Goal: Task Accomplishment & Management: Manage account settings

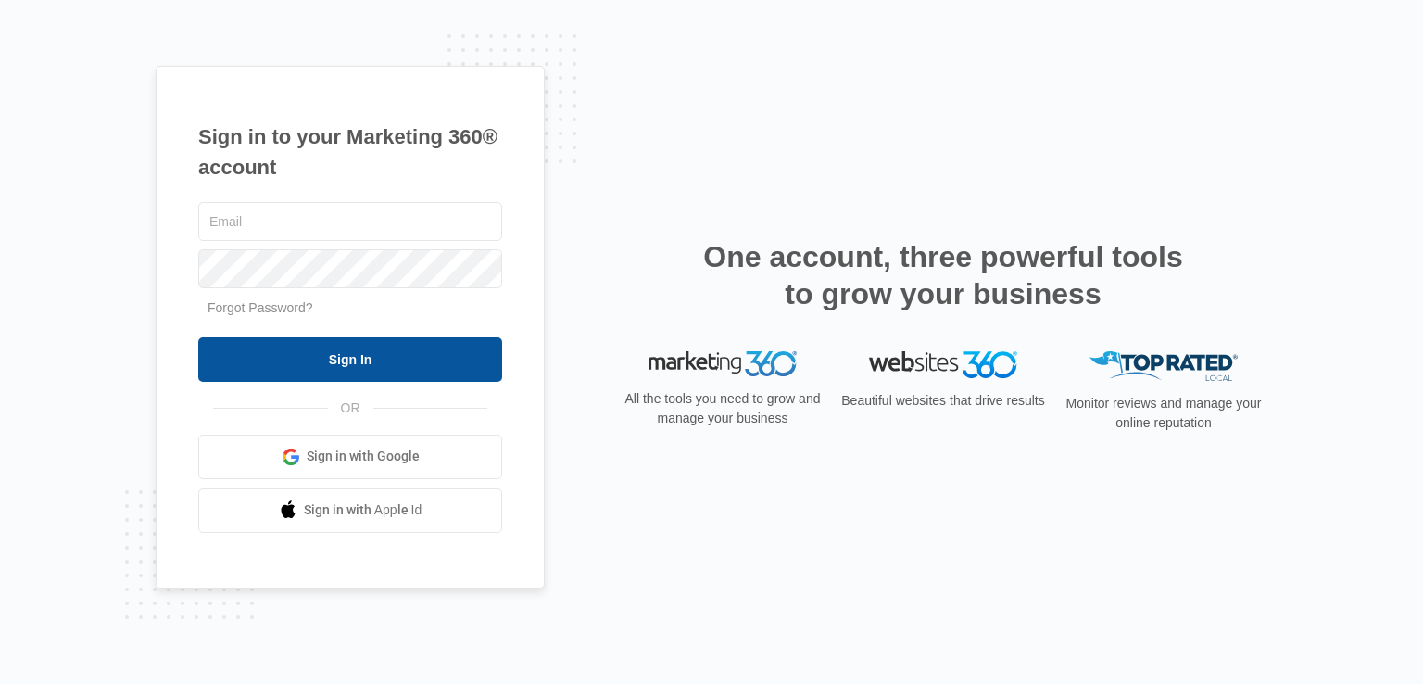
type input "[EMAIL_ADDRESS][DOMAIN_NAME]"
click at [347, 352] on input "Sign In" at bounding box center [350, 359] width 304 height 44
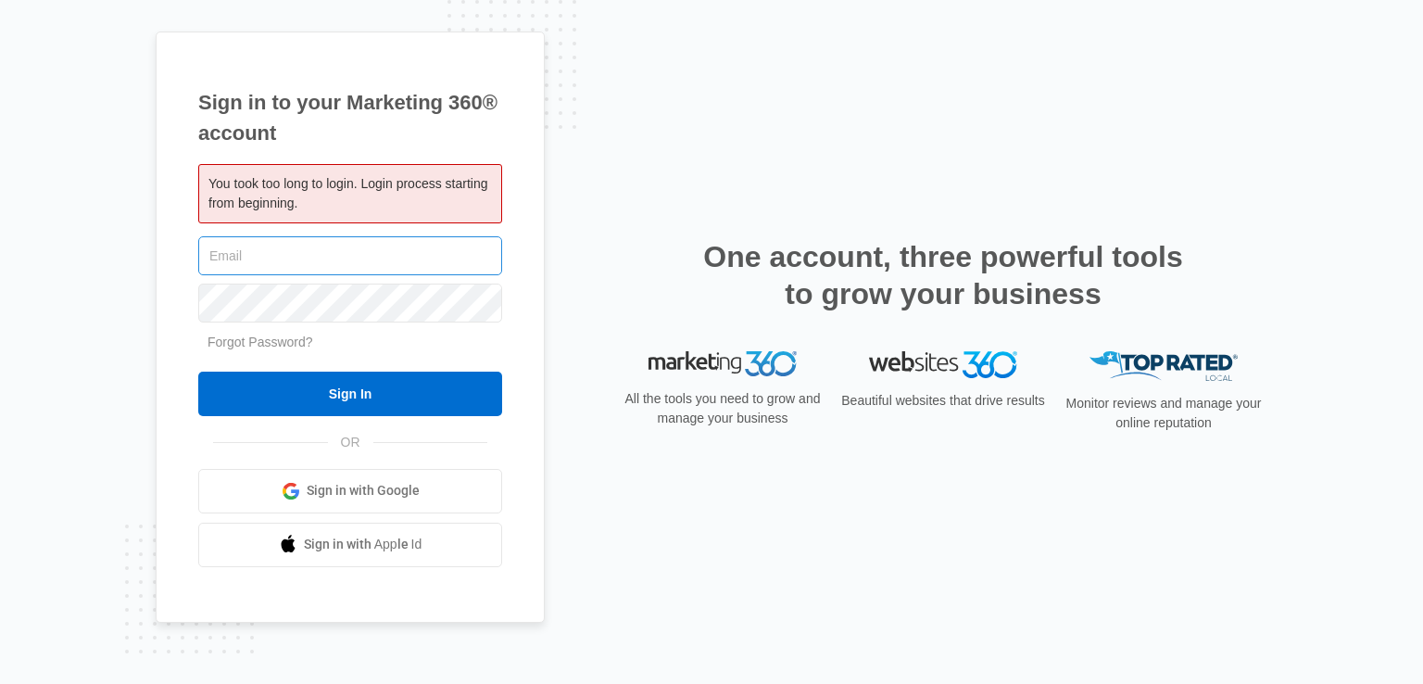
type input "[EMAIL_ADDRESS][DOMAIN_NAME]"
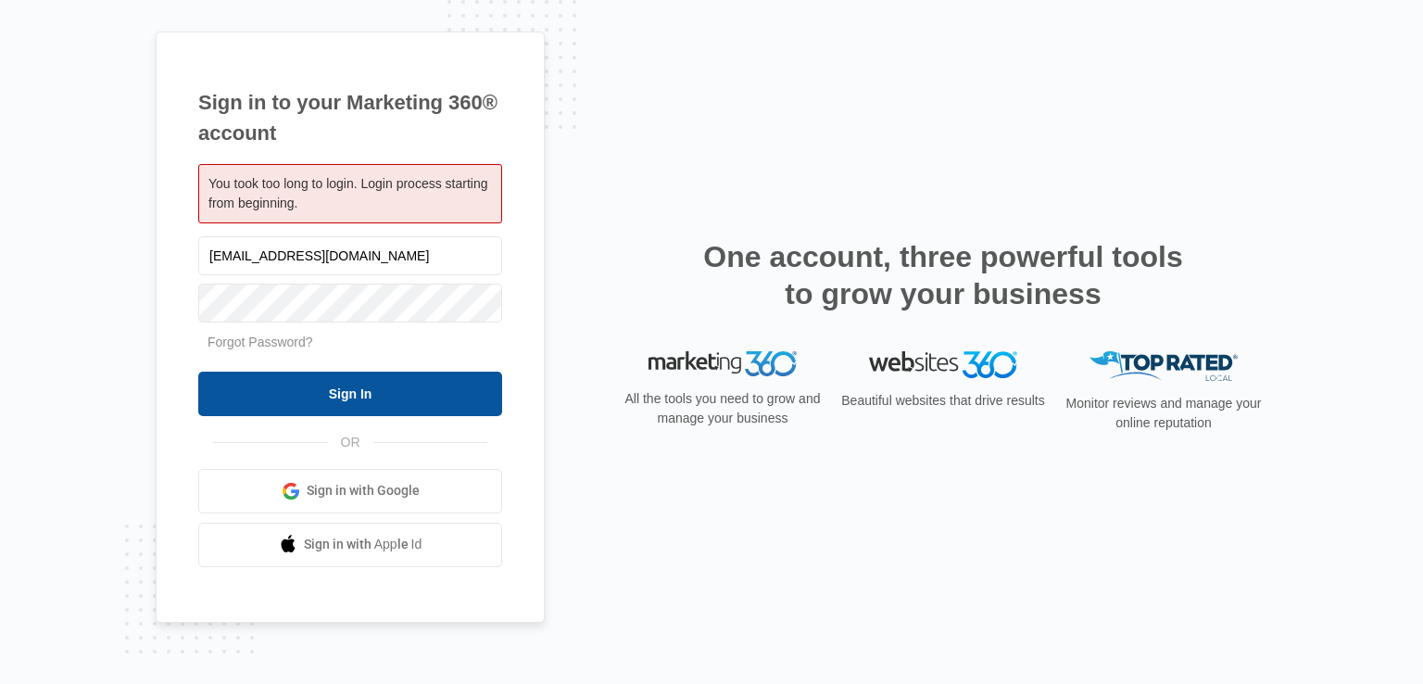
click at [344, 383] on input "Sign In" at bounding box center [350, 394] width 304 height 44
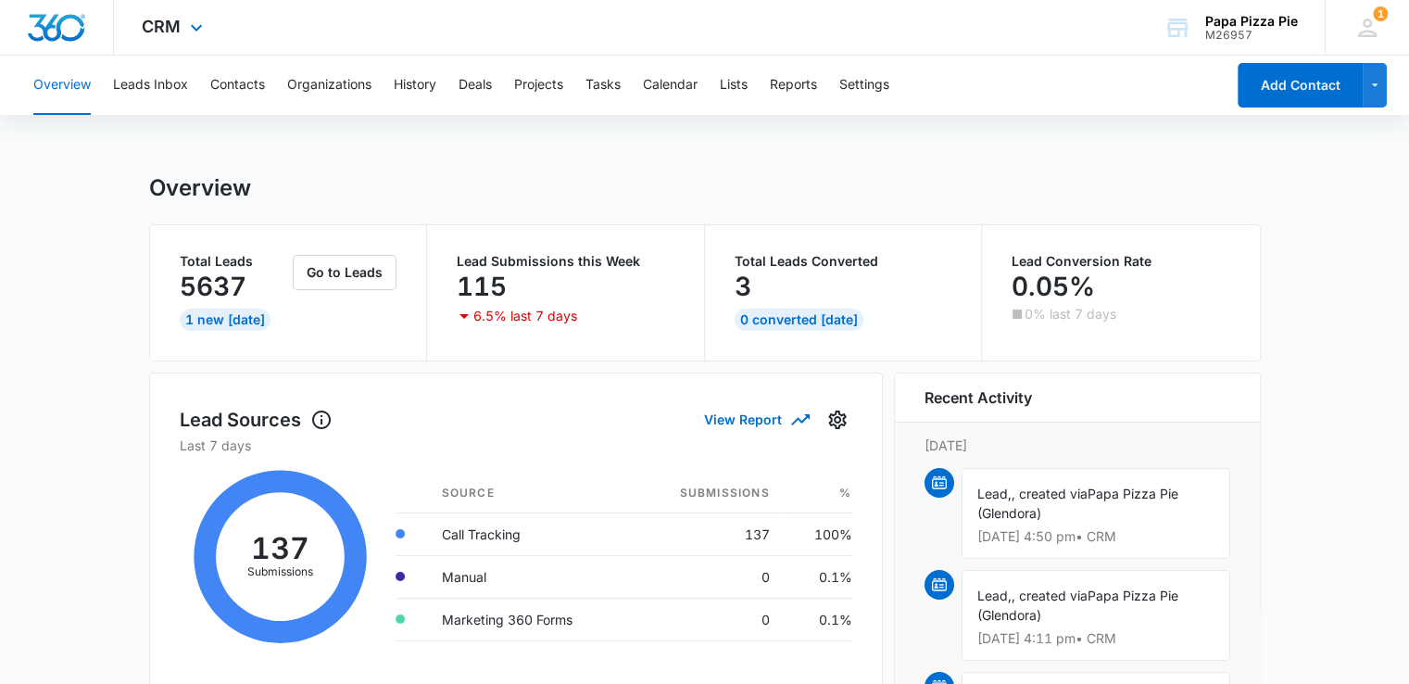
click at [180, 19] on div "CRM Apps Reputation Websites Forms CRM Email Social Shop Payments POS Content A…" at bounding box center [174, 27] width 121 height 55
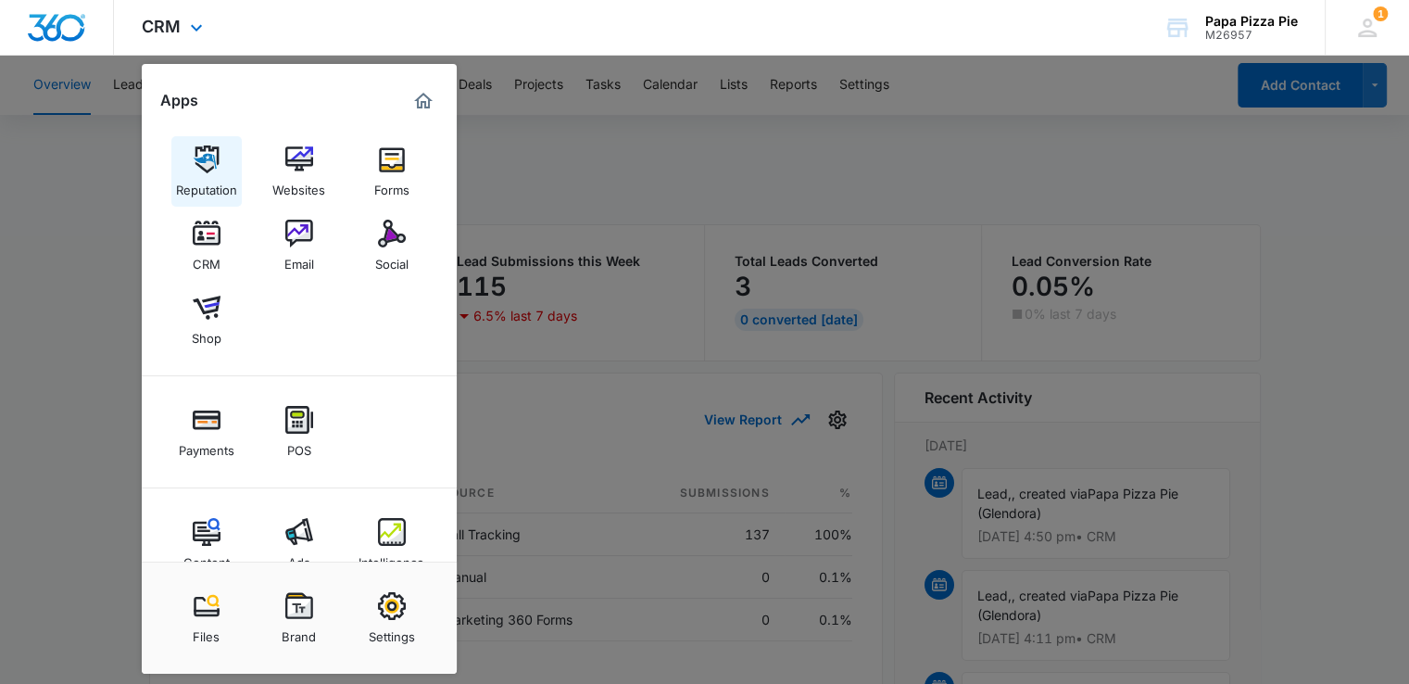
click at [204, 158] on img at bounding box center [207, 159] width 28 height 28
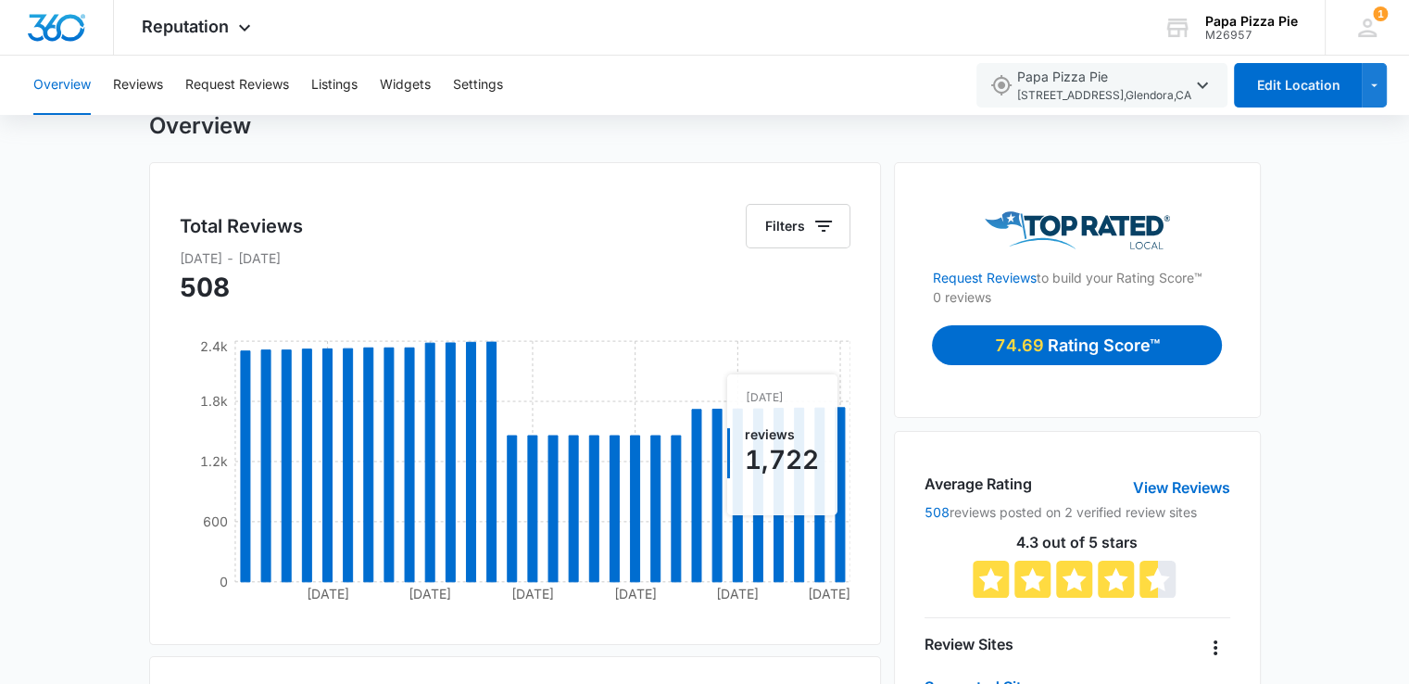
scroll to position [93, 0]
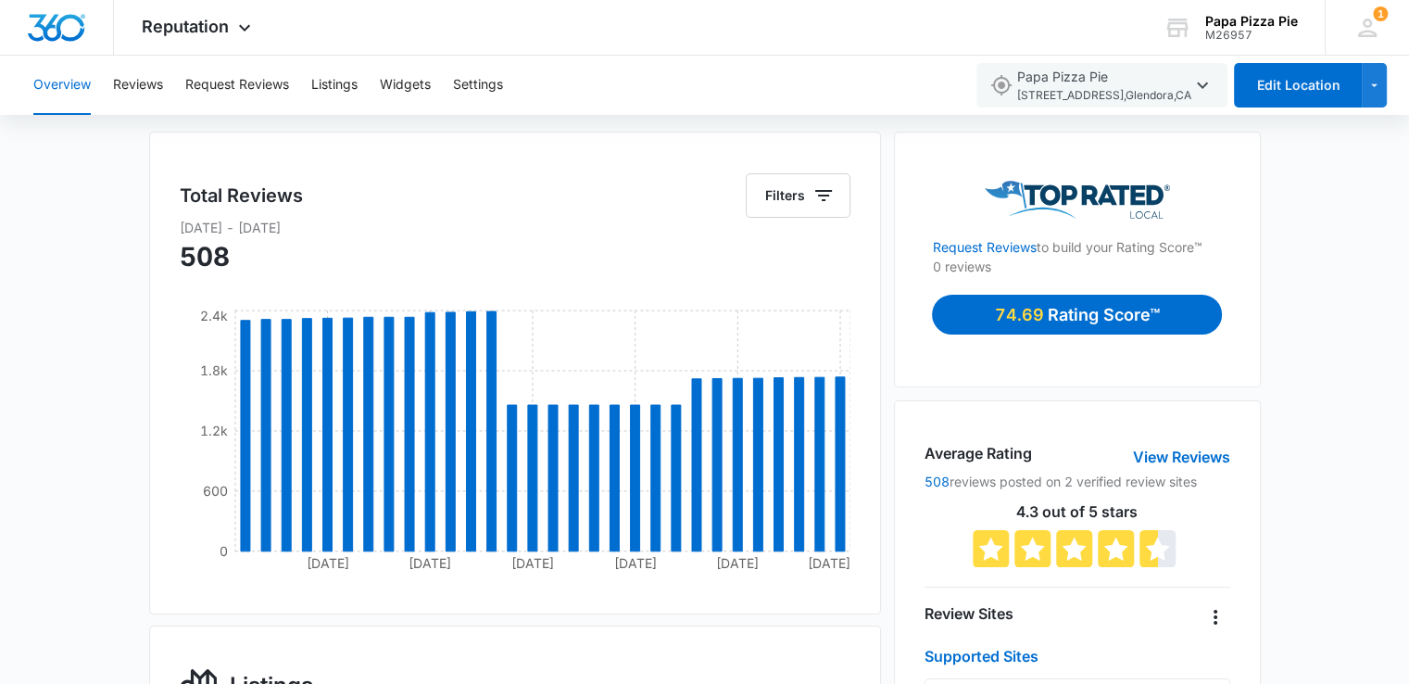
drag, startPoint x: 922, startPoint y: 481, endPoint x: 1225, endPoint y: 475, distance: 303.1
click at [1223, 475] on div "Average Rating View Reviews 508 reviews posted on 2 verified review sites 4.3 o…" at bounding box center [1077, 671] width 366 height 542
click at [1222, 486] on p "508 reviews posted on 2 verified review sites" at bounding box center [1077, 481] width 305 height 19
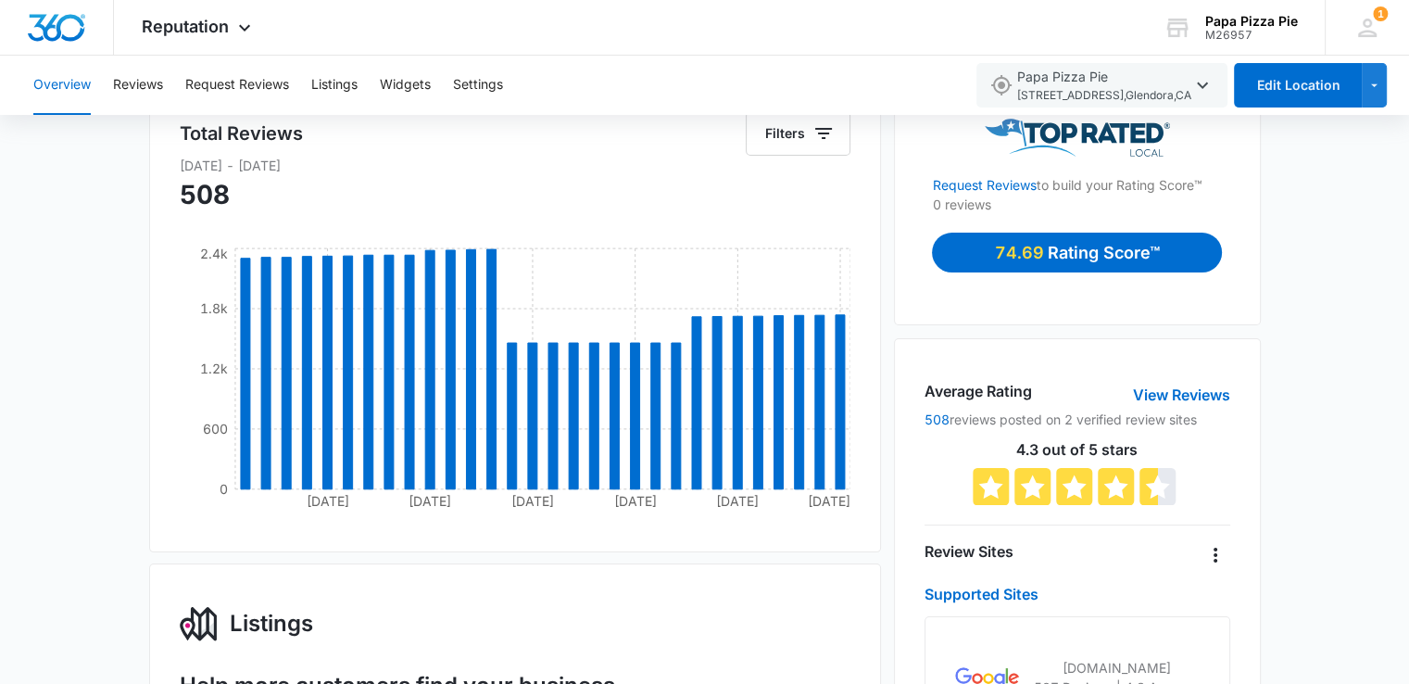
scroll to position [0, 0]
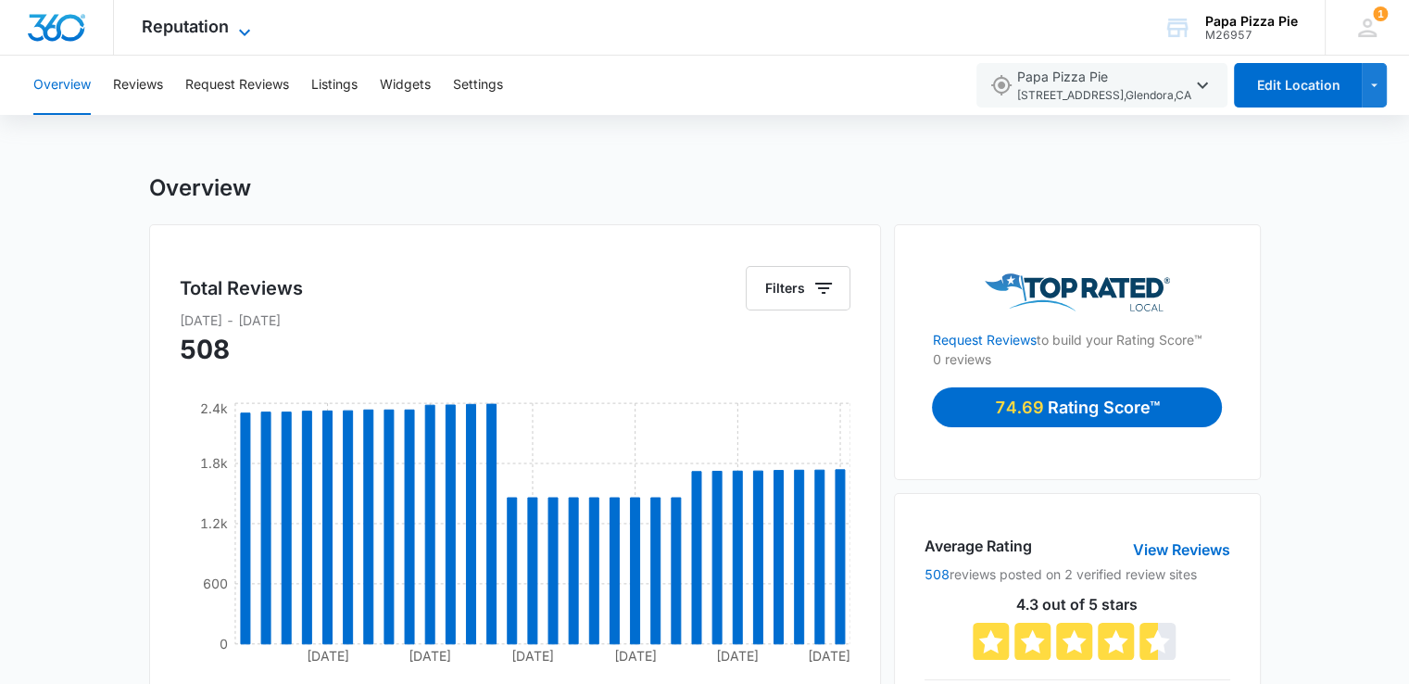
click at [196, 20] on span "Reputation" at bounding box center [185, 26] width 87 height 19
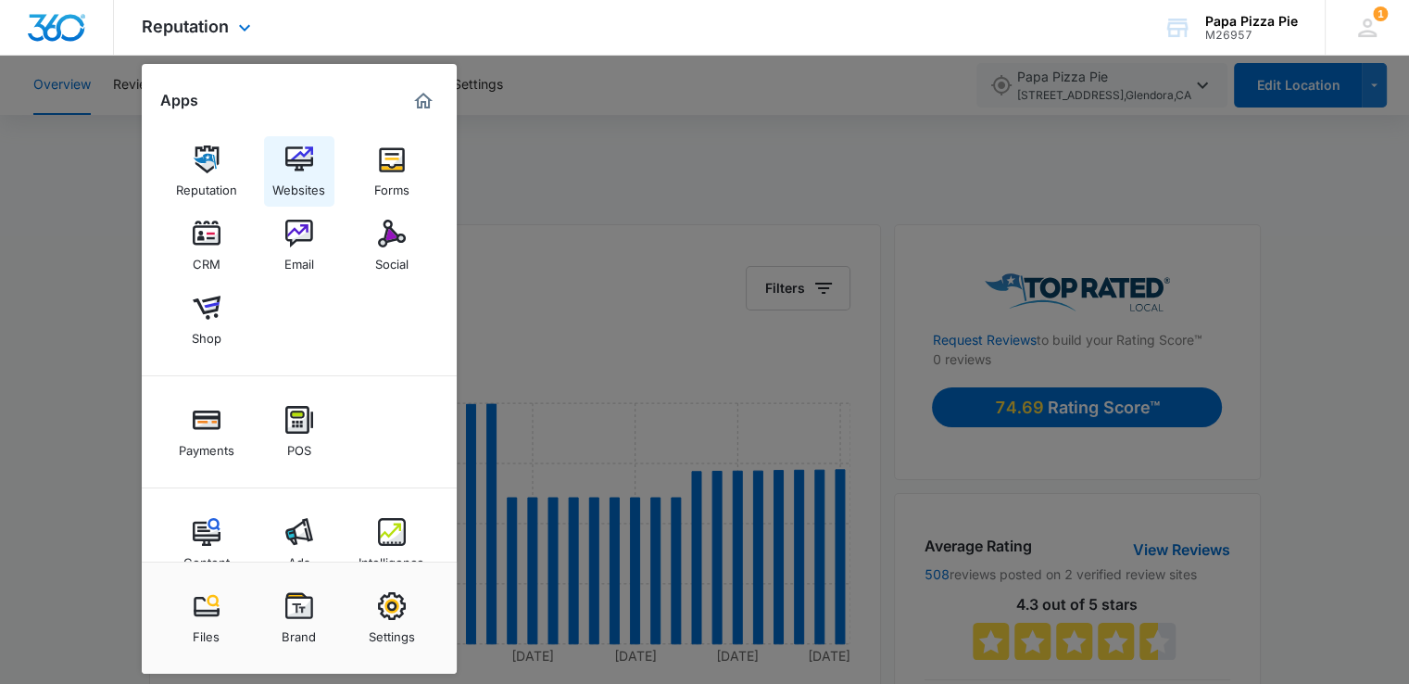
click at [295, 168] on img at bounding box center [299, 159] width 28 height 28
